Goal: Task Accomplishment & Management: Understand process/instructions

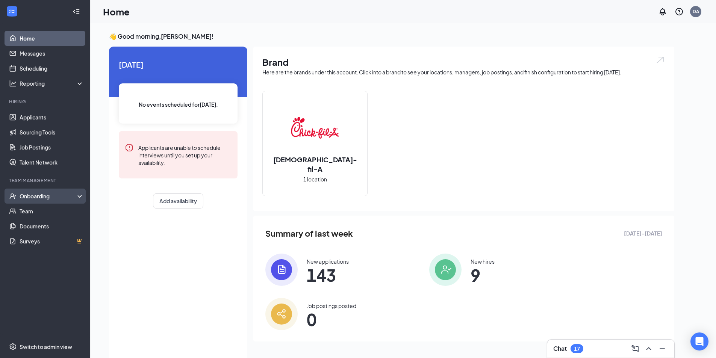
click at [58, 196] on div "Onboarding" at bounding box center [49, 197] width 58 height 8
click at [55, 213] on link "Overview" at bounding box center [52, 211] width 64 height 15
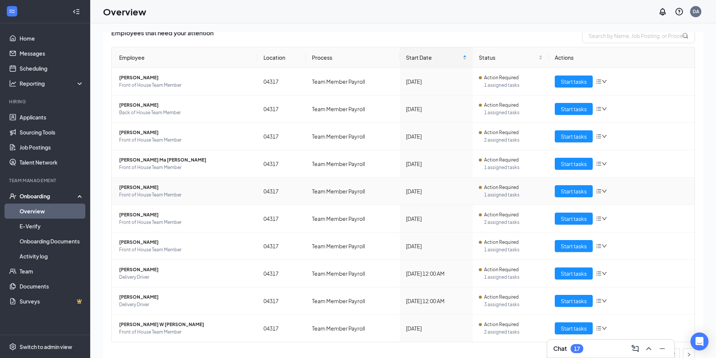
scroll to position [69, 0]
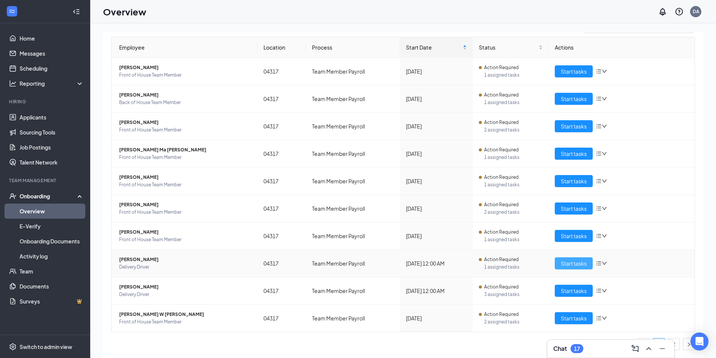
click at [561, 263] on span "Start tasks" at bounding box center [574, 264] width 26 height 8
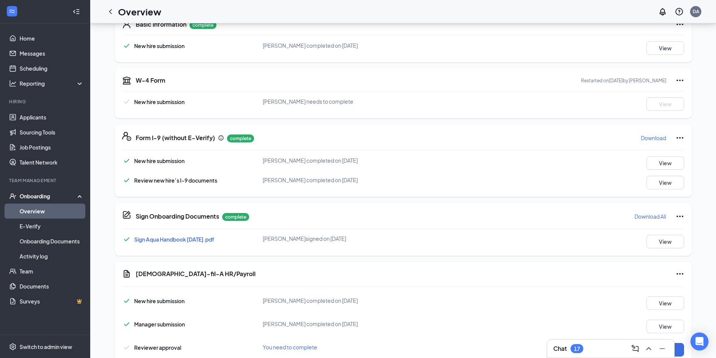
scroll to position [149, 0]
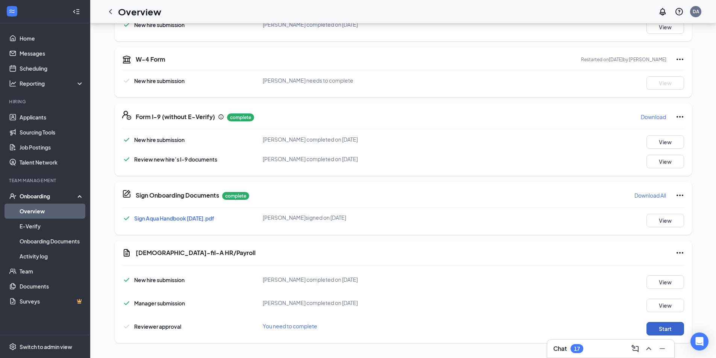
click at [649, 331] on button "Start" at bounding box center [666, 329] width 38 height 14
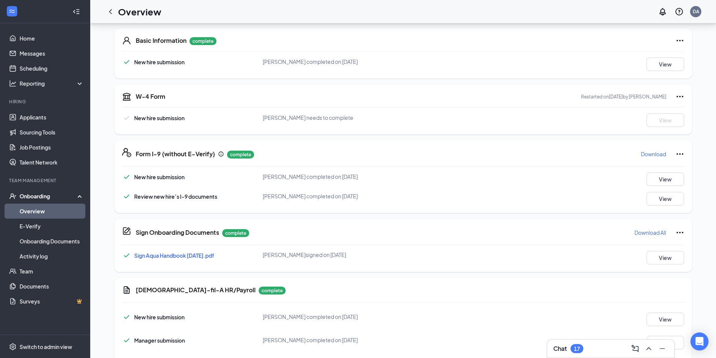
scroll to position [111, 0]
click at [36, 209] on link "Overview" at bounding box center [52, 211] width 64 height 15
